Goal: Navigation & Orientation: Find specific page/section

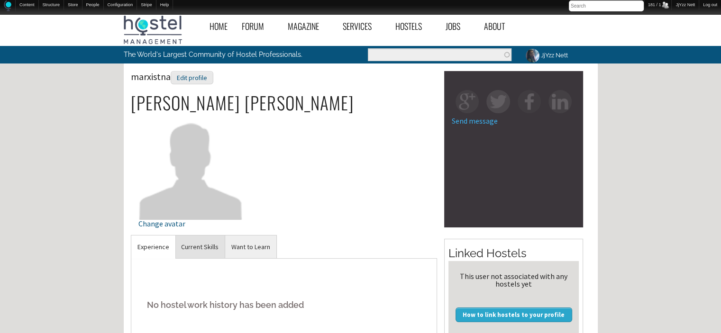
click at [207, 243] on link "Current Skills" at bounding box center [200, 247] width 50 height 23
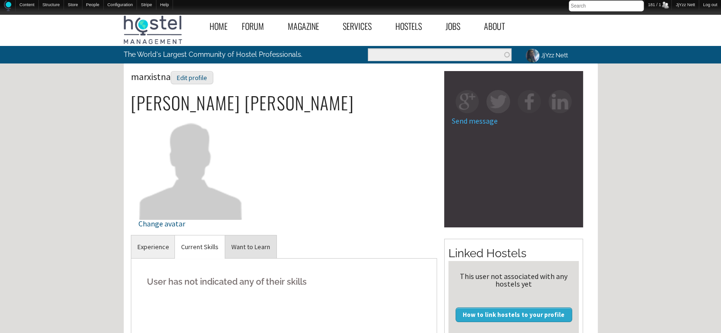
click at [233, 242] on link "Want to Learn" at bounding box center [250, 247] width 51 height 23
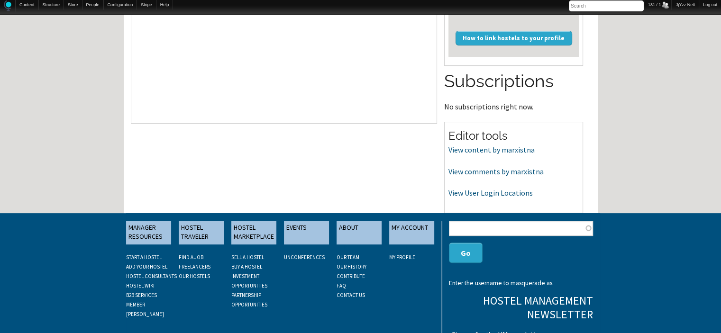
scroll to position [284, 0]
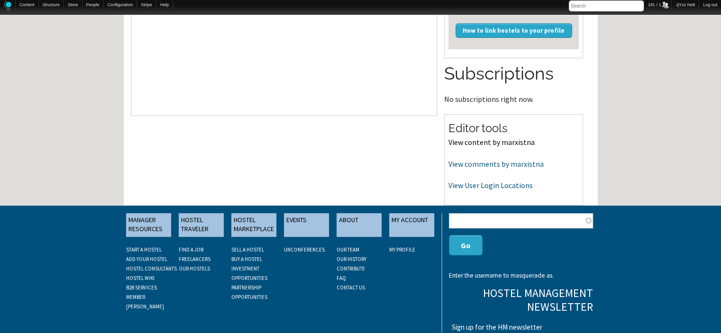
click at [476, 146] on link "View content by marxistna" at bounding box center [491, 141] width 86 height 9
click at [474, 162] on link "View comments by marxistna" at bounding box center [495, 163] width 95 height 9
click at [482, 184] on link "View User Login Locations" at bounding box center [490, 185] width 84 height 9
click at [455, 140] on link "View content by marxistna" at bounding box center [491, 141] width 86 height 9
click at [477, 164] on link "View comments by marxistna" at bounding box center [495, 163] width 95 height 9
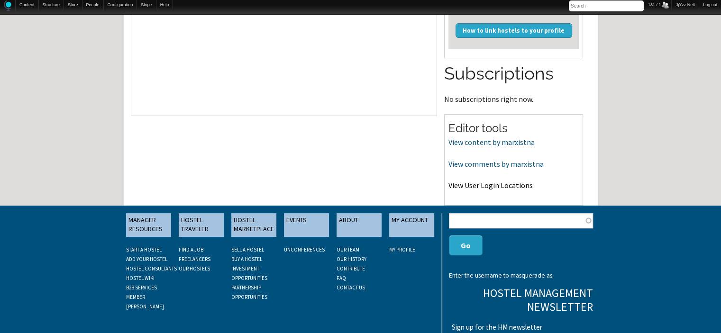
click at [474, 189] on link "View User Login Locations" at bounding box center [490, 185] width 84 height 9
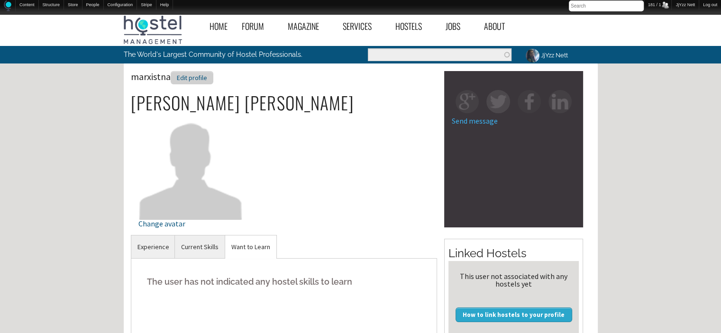
click at [198, 75] on div "Edit profile" at bounding box center [192, 78] width 43 height 14
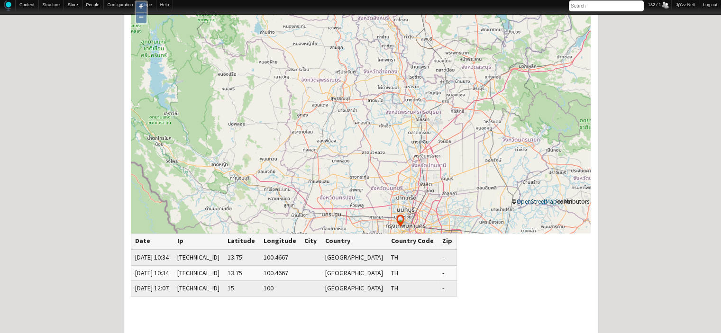
scroll to position [76, 0]
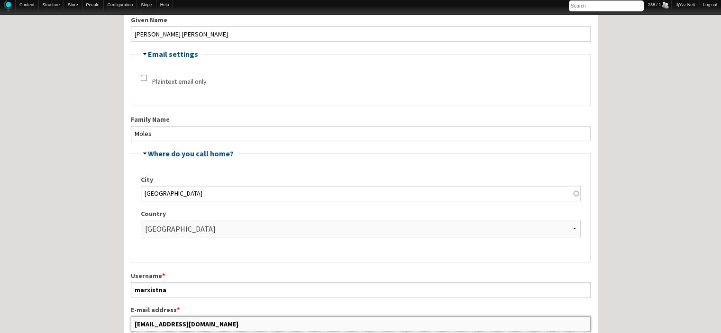
scroll to position [237, 0]
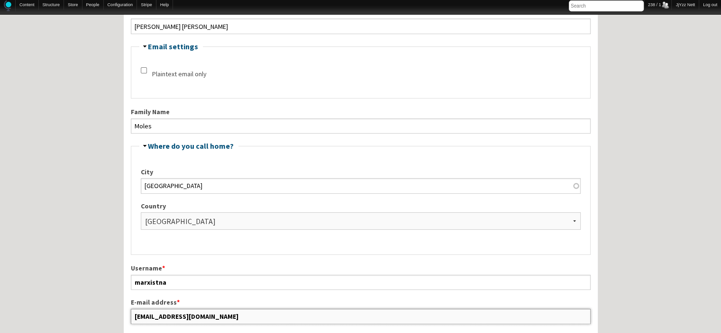
drag, startPoint x: 212, startPoint y: 328, endPoint x: 114, endPoint y: 311, distance: 99.4
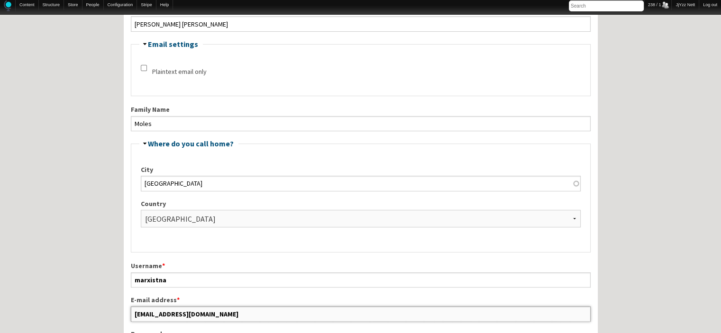
scroll to position [228, 0]
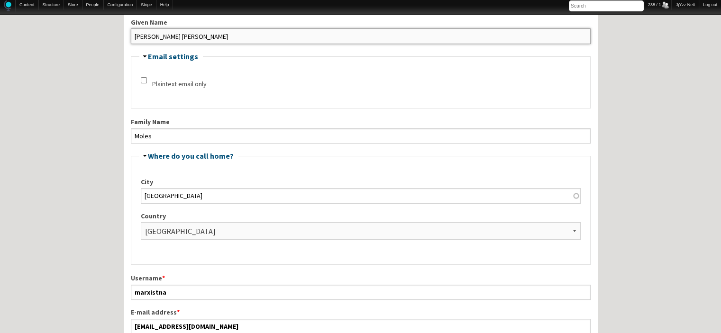
drag, startPoint x: 204, startPoint y: 37, endPoint x: 101, endPoint y: 39, distance: 102.9
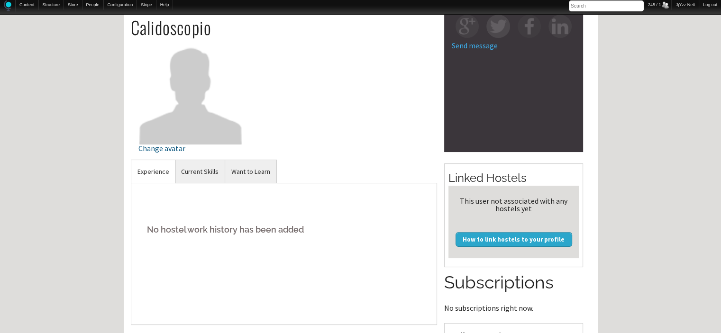
scroll to position [76, 0]
click at [183, 170] on link "Current Skills" at bounding box center [200, 171] width 50 height 23
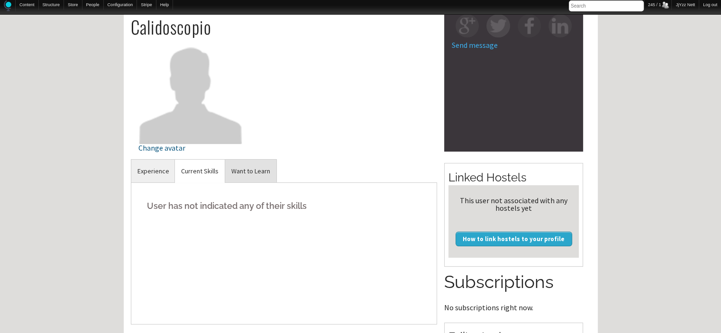
click at [245, 168] on link "Want to Learn" at bounding box center [250, 171] width 51 height 23
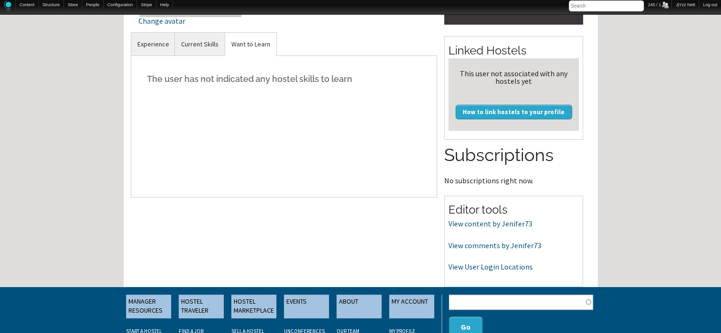
scroll to position [209, 0]
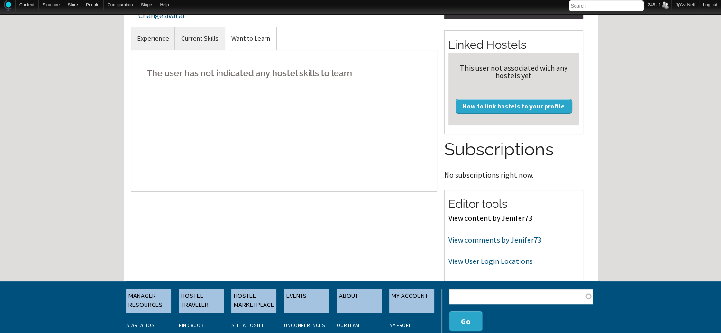
click at [492, 220] on link "View content by Jenifer73" at bounding box center [490, 217] width 84 height 9
click at [485, 241] on link "View comments by Jenifer73" at bounding box center [494, 239] width 93 height 9
click at [495, 264] on link "View User Login Locations" at bounding box center [490, 260] width 84 height 9
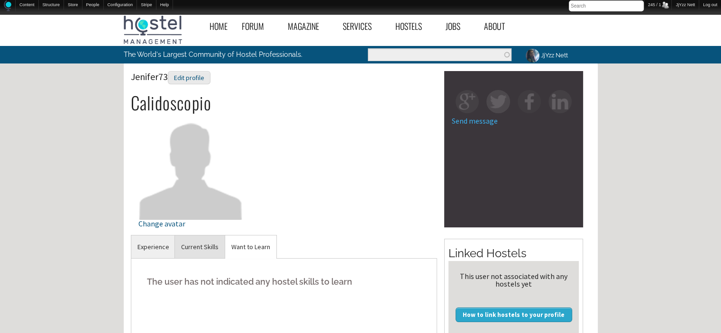
click at [188, 246] on link "Current Skills" at bounding box center [200, 247] width 50 height 23
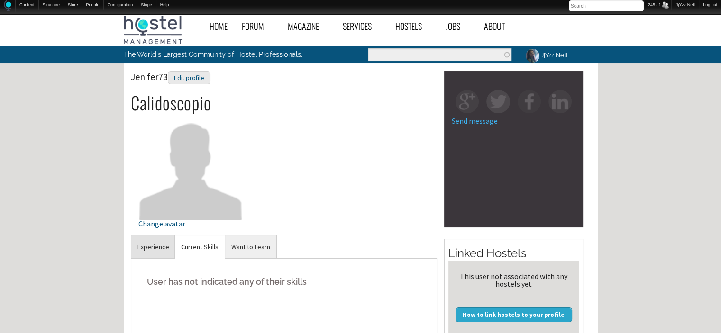
click at [140, 251] on link "Experience" at bounding box center [153, 247] width 44 height 23
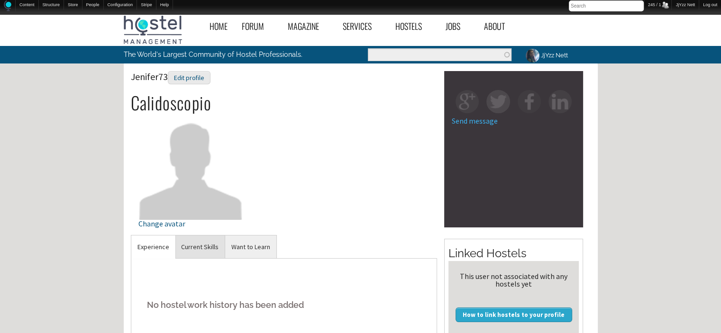
click at [213, 248] on link "Current Skills" at bounding box center [200, 247] width 50 height 23
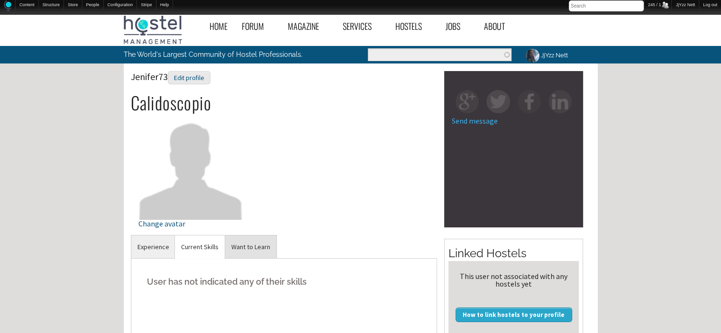
click at [251, 249] on link "Want to Learn" at bounding box center [250, 247] width 51 height 23
click at [191, 73] on div "Edit profile" at bounding box center [189, 78] width 43 height 14
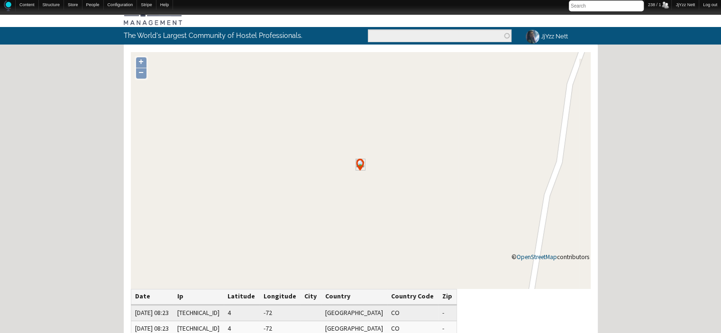
scroll to position [76, 0]
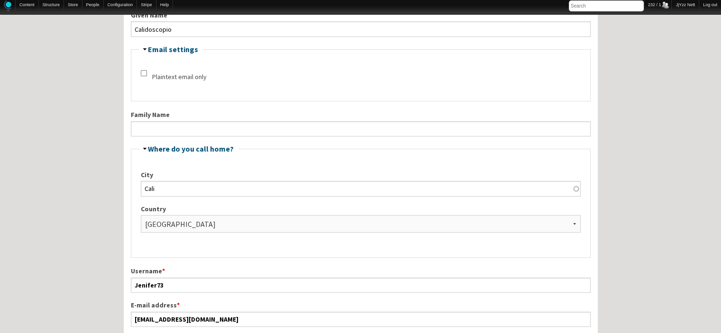
scroll to position [240, 0]
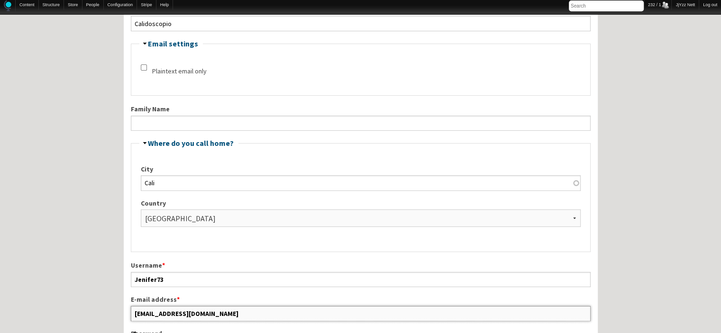
drag, startPoint x: 222, startPoint y: 311, endPoint x: 111, endPoint y: 308, distance: 111.0
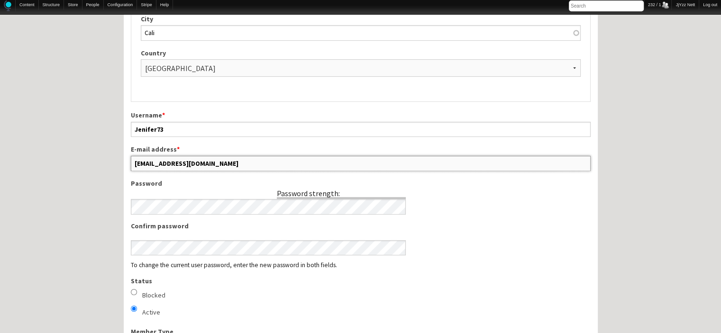
scroll to position [99, 0]
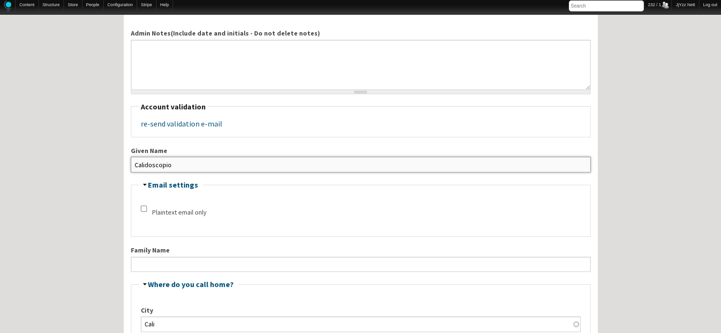
drag, startPoint x: 173, startPoint y: 166, endPoint x: 109, endPoint y: 166, distance: 64.5
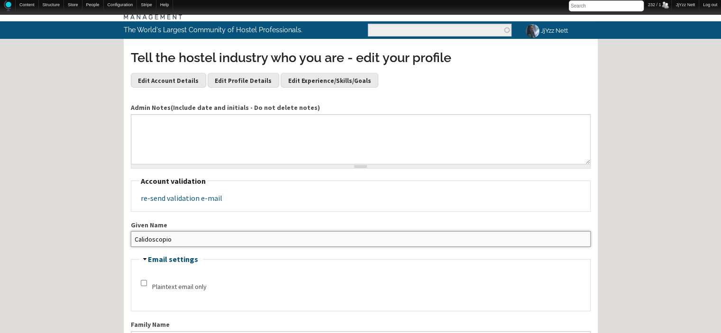
scroll to position [0, 0]
